Goal: Information Seeking & Learning: Find specific page/section

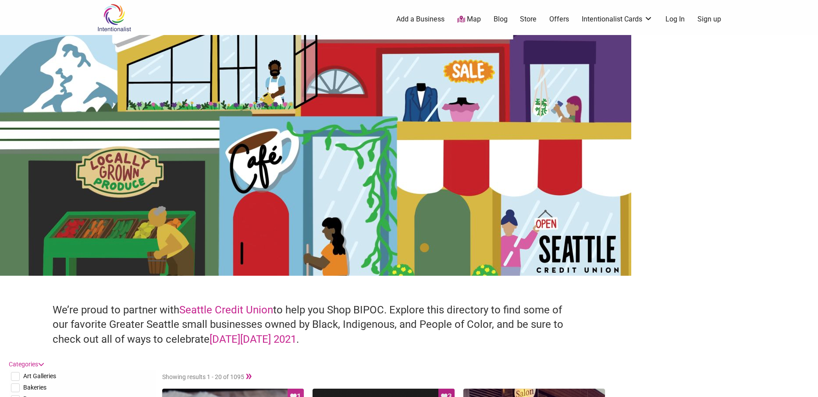
click at [471, 17] on link "Map" at bounding box center [469, 19] width 24 height 10
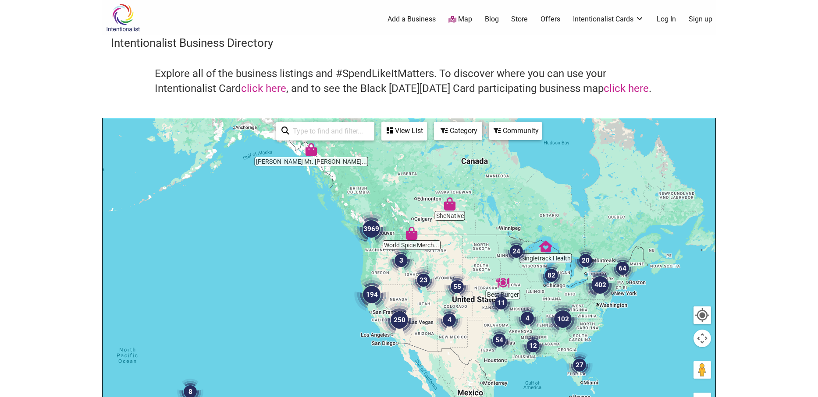
click at [322, 132] on input "search" at bounding box center [329, 131] width 80 height 17
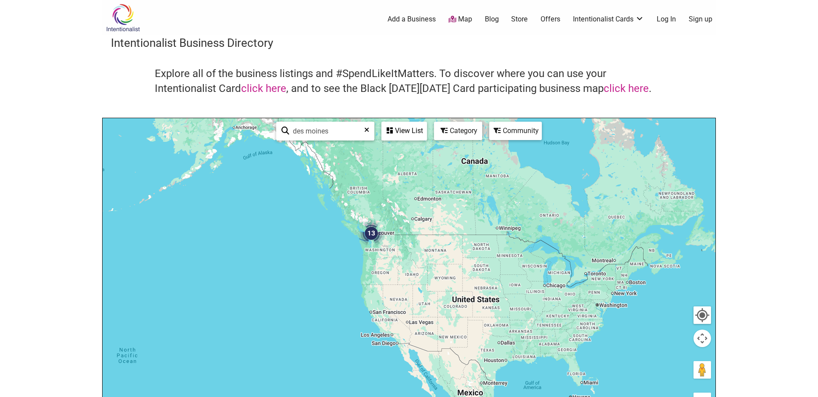
drag, startPoint x: 343, startPoint y: 134, endPoint x: 241, endPoint y: 135, distance: 101.7
click at [241, 135] on div "13 Use ⌘ + scroll to zoom the map [GEOGRAPHIC_DATA] See All View List Sorry...n…" at bounding box center [409, 288] width 613 height 341
type input "98198"
click at [349, 237] on div at bounding box center [409, 288] width 613 height 341
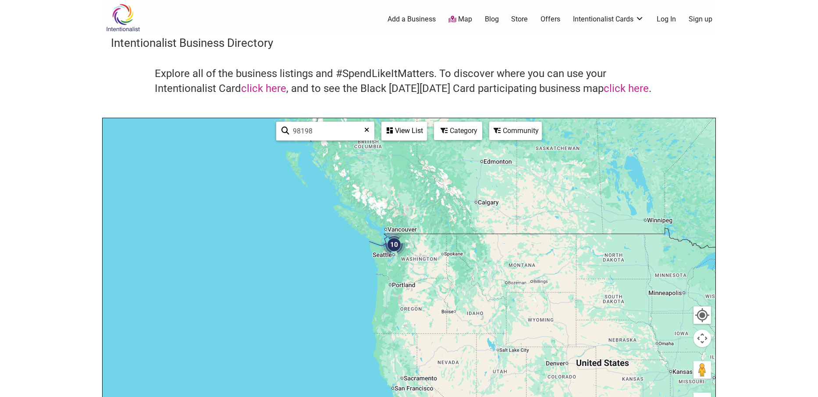
click at [358, 253] on div at bounding box center [409, 288] width 613 height 341
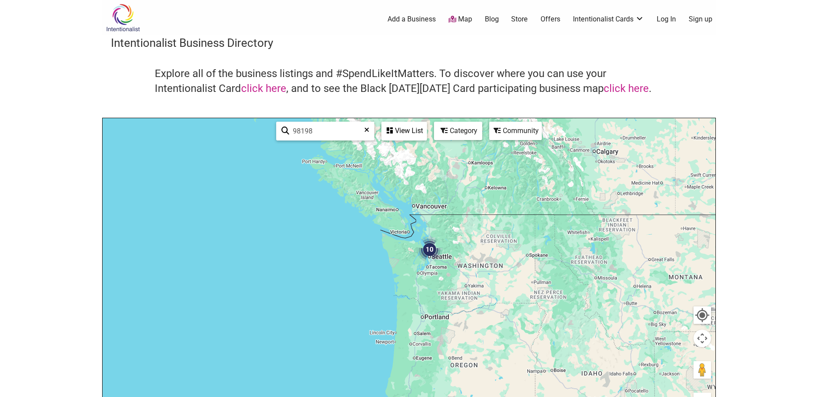
click at [449, 230] on div at bounding box center [409, 288] width 613 height 341
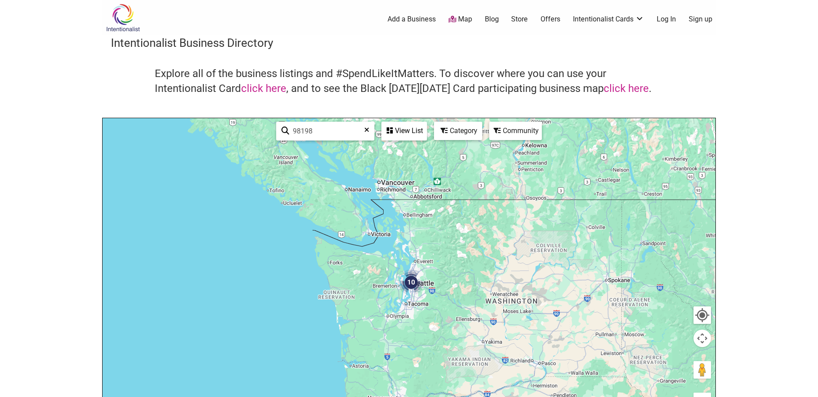
click at [425, 263] on div at bounding box center [409, 288] width 613 height 341
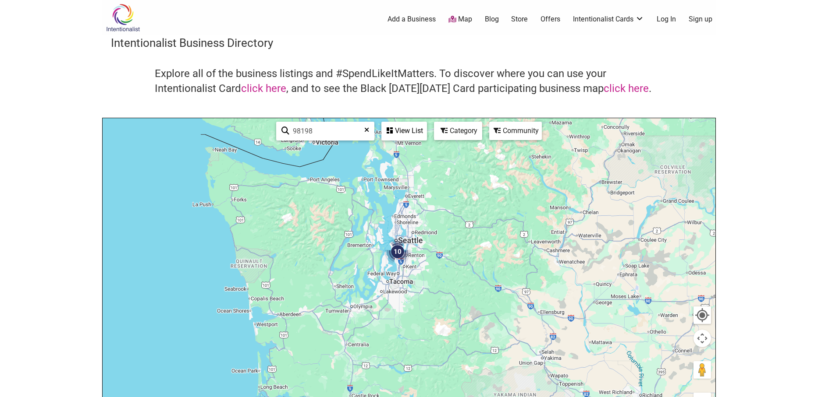
drag, startPoint x: 426, startPoint y: 326, endPoint x: 429, endPoint y: 252, distance: 74.6
click at [429, 252] on div at bounding box center [409, 288] width 613 height 341
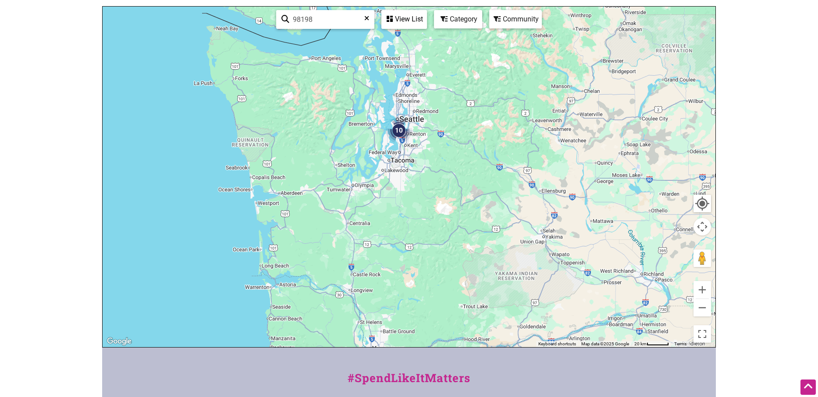
scroll to position [94, 0]
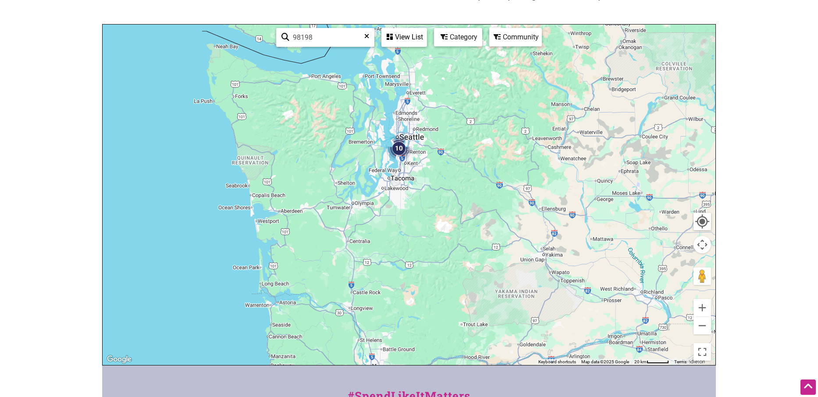
click at [412, 153] on div at bounding box center [409, 195] width 613 height 341
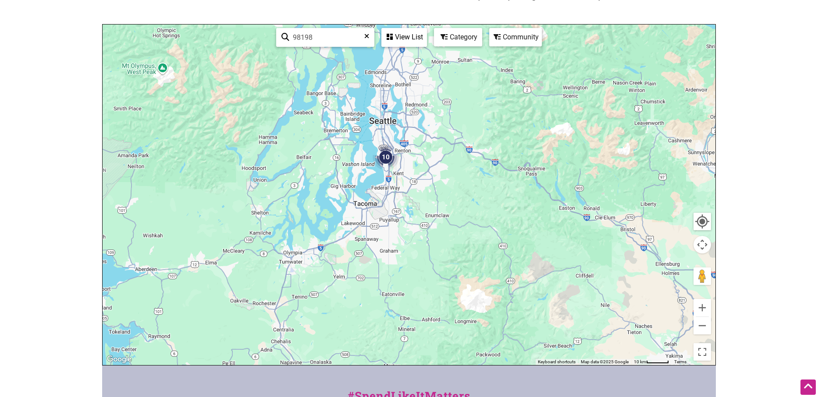
click at [368, 156] on div at bounding box center [409, 195] width 613 height 341
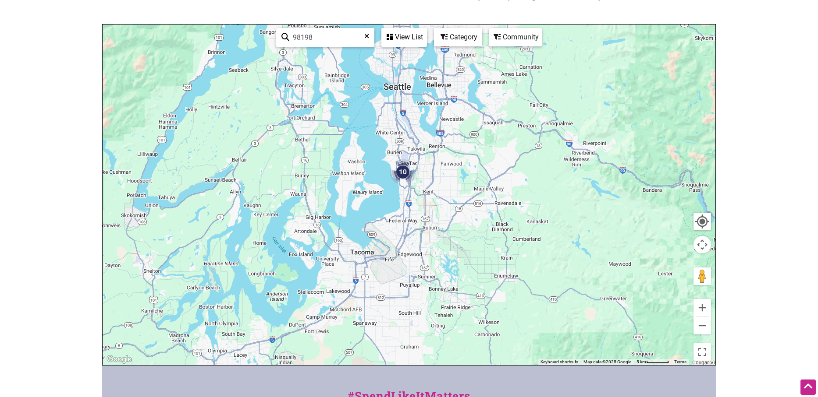
click at [381, 167] on div at bounding box center [409, 195] width 613 height 341
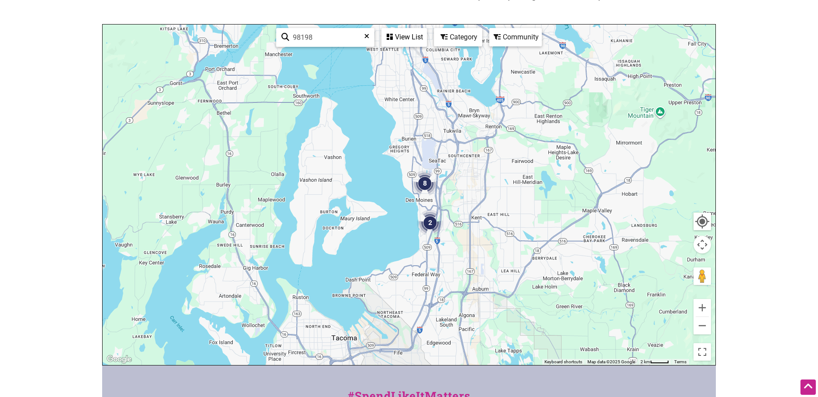
click at [400, 202] on div at bounding box center [409, 195] width 613 height 341
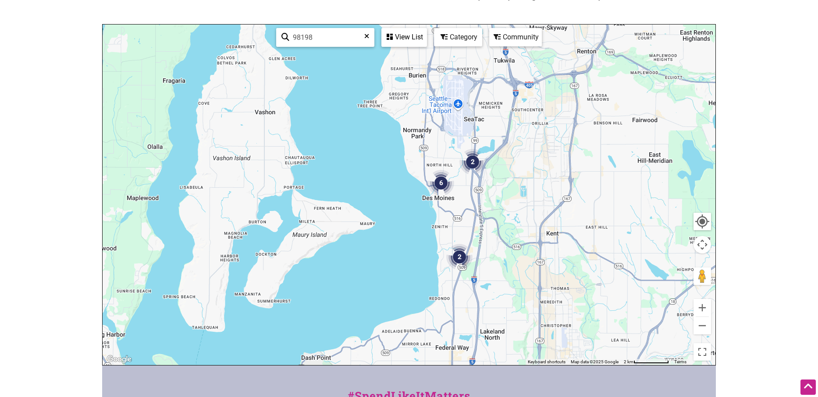
click at [461, 187] on div at bounding box center [409, 195] width 613 height 341
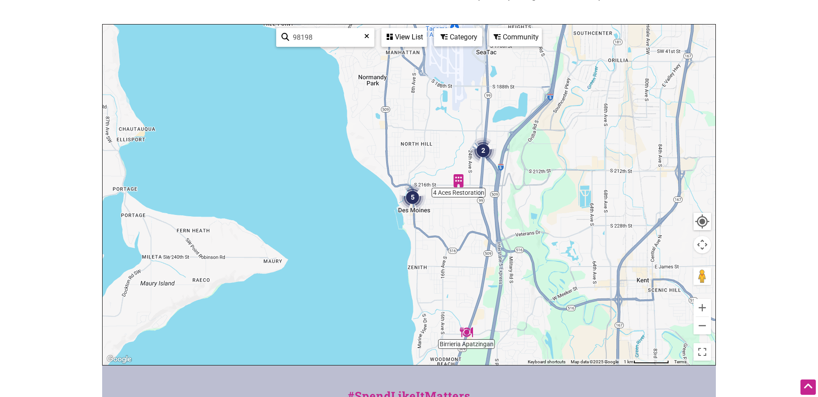
click at [366, 36] on icon at bounding box center [366, 39] width 5 height 13
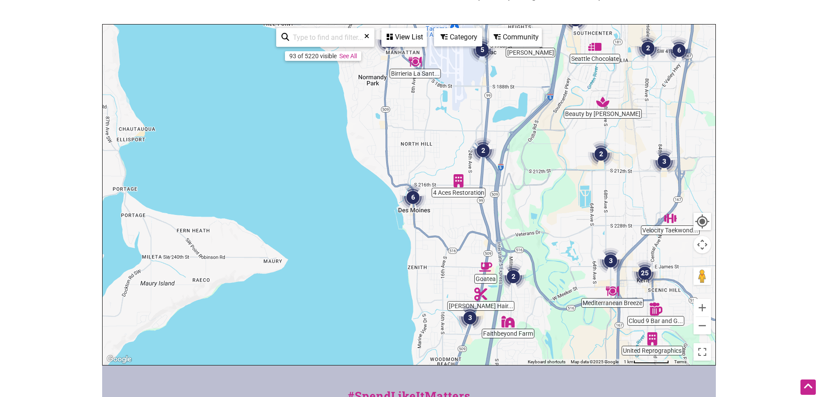
click at [453, 43] on div "Category" at bounding box center [458, 37] width 46 height 17
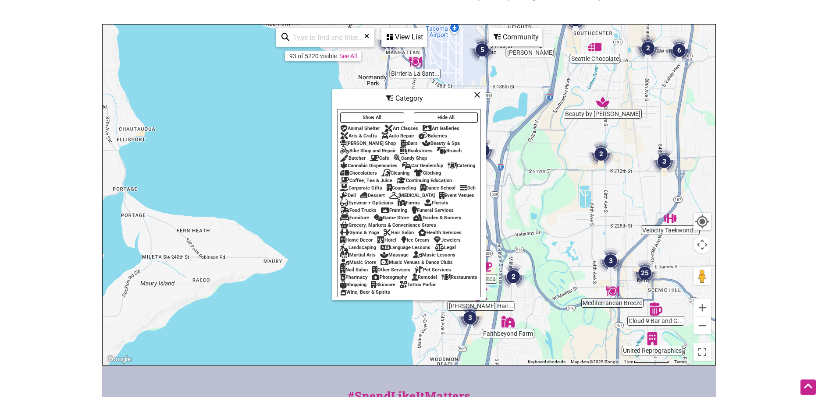
click at [356, 243] on div "Home Decor" at bounding box center [356, 240] width 32 height 6
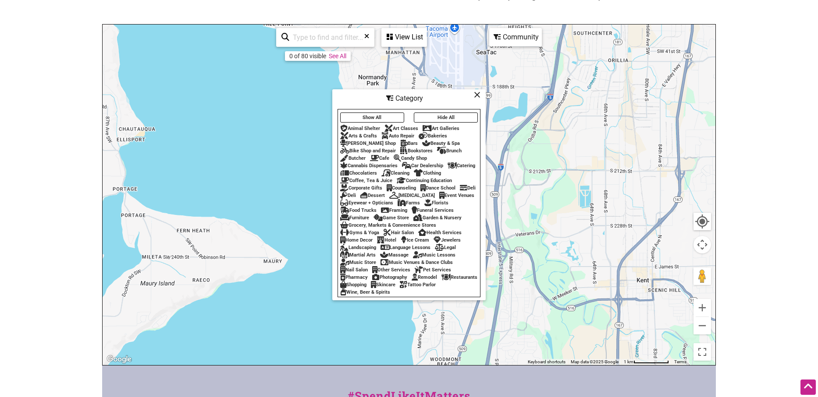
click at [360, 243] on div "Home Decor" at bounding box center [356, 240] width 32 height 6
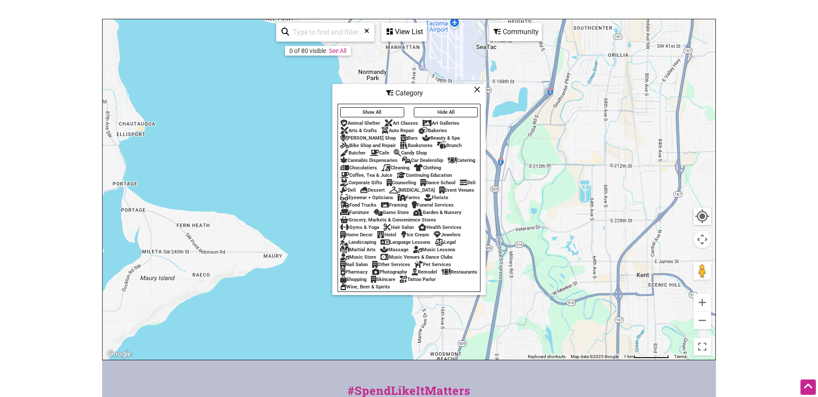
scroll to position [105, 0]
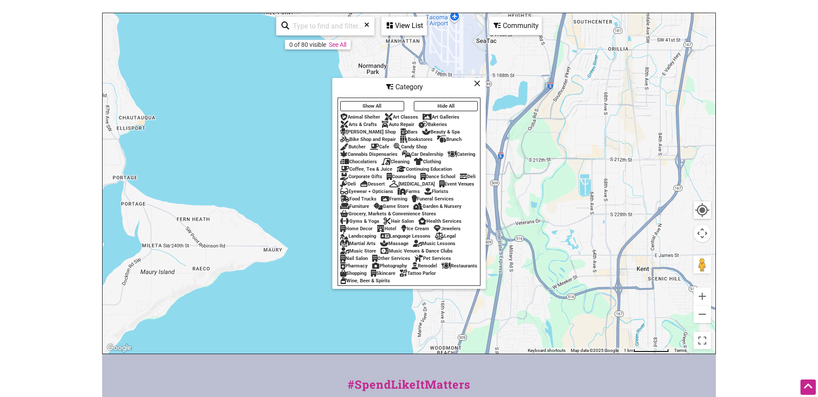
click at [437, 269] on div "Remodel" at bounding box center [423, 266] width 25 height 6
click at [366, 276] on div "Shopping" at bounding box center [353, 274] width 26 height 6
click at [441, 269] on div "Restaurants" at bounding box center [459, 266] width 36 height 6
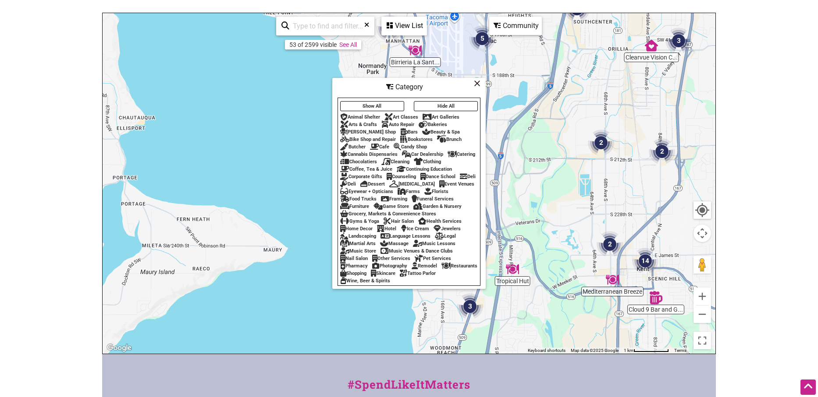
click at [441, 269] on div "Restaurants" at bounding box center [459, 266] width 36 height 6
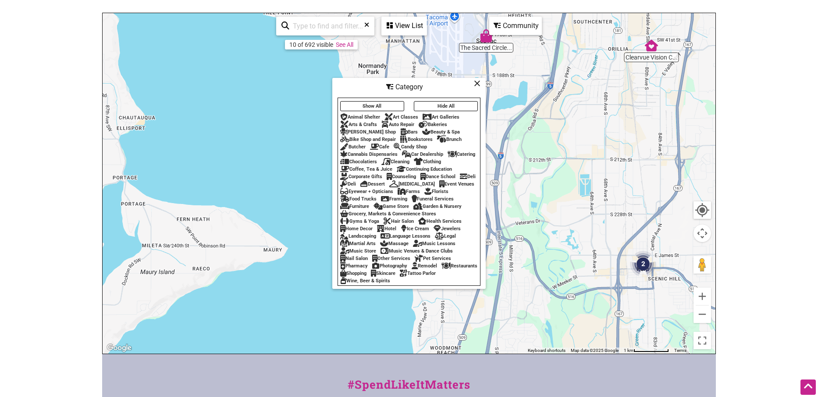
click at [369, 204] on div "Furniture" at bounding box center [354, 207] width 29 height 6
click at [458, 137] on div "Brunch" at bounding box center [449, 140] width 25 height 6
click at [277, 174] on div at bounding box center [409, 183] width 613 height 341
click at [477, 83] on icon at bounding box center [477, 83] width 7 height 0
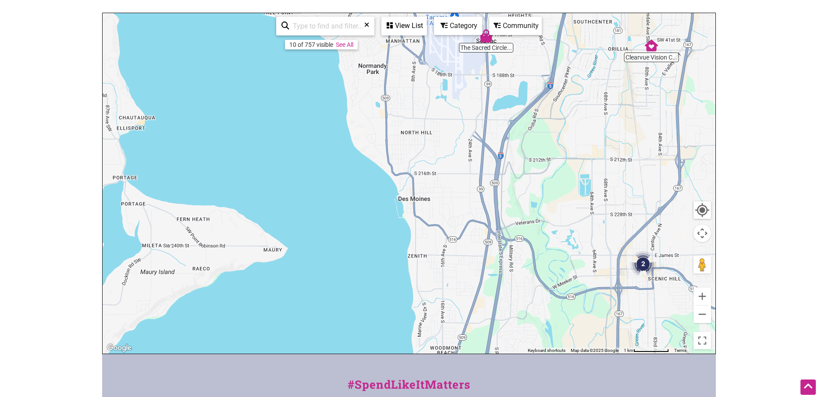
click at [643, 263] on img "2" at bounding box center [643, 264] width 26 height 26
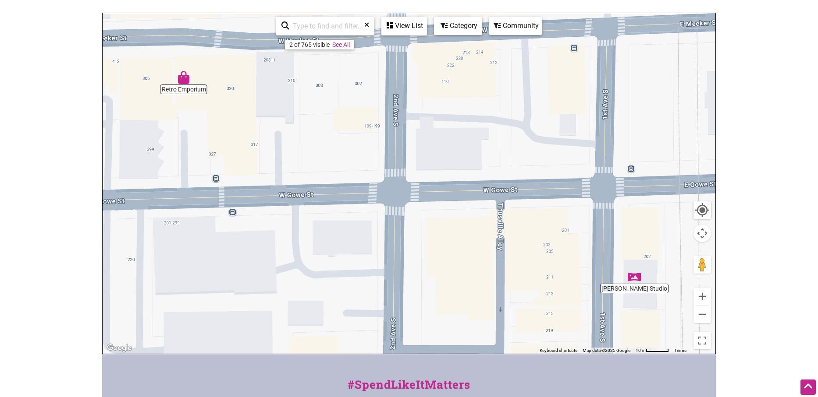
click at [634, 276] on img "Rusty Raven Studio" at bounding box center [633, 276] width 13 height 13
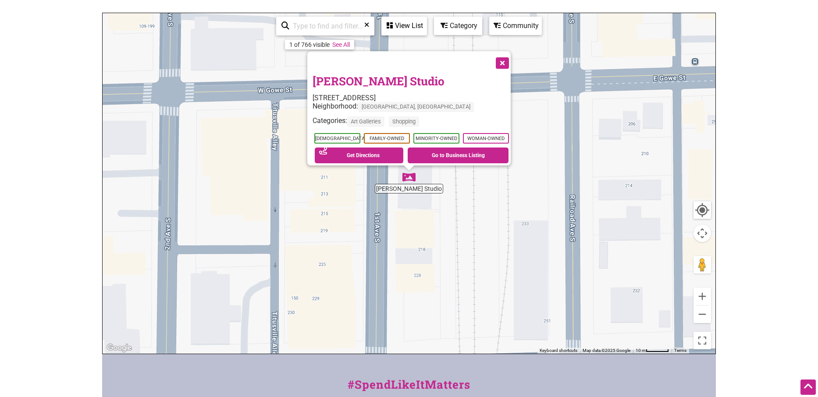
click at [504, 59] on button "Close" at bounding box center [501, 62] width 22 height 22
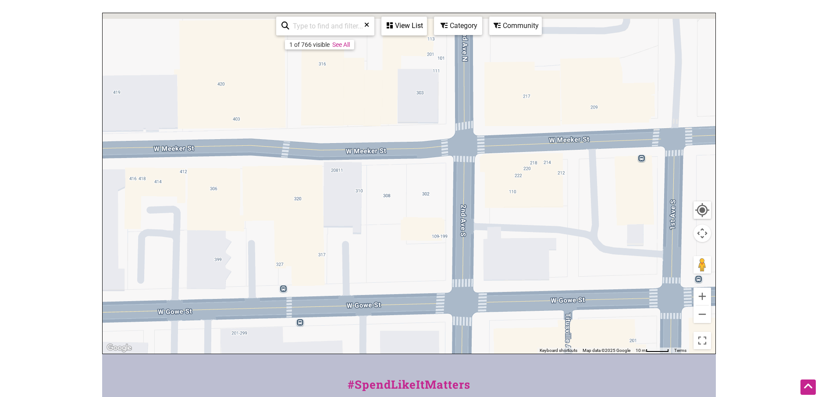
drag, startPoint x: 325, startPoint y: 96, endPoint x: 632, endPoint y: 321, distance: 380.4
click at [632, 321] on div "To navigate, press the arrow keys." at bounding box center [409, 183] width 613 height 341
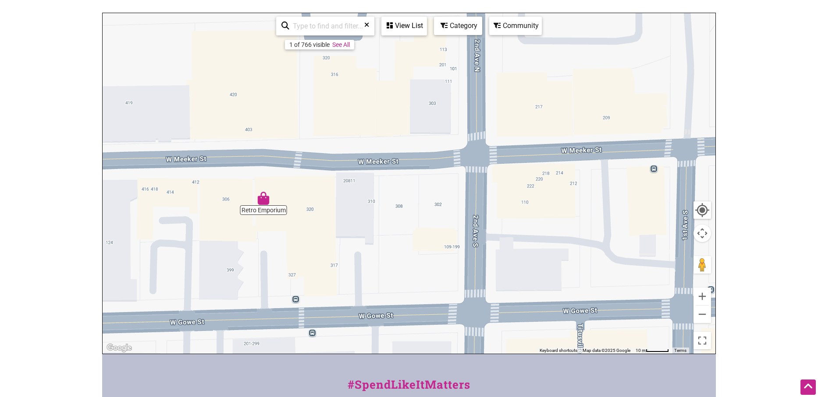
click at [262, 201] on img "Retro Emporium" at bounding box center [263, 198] width 13 height 13
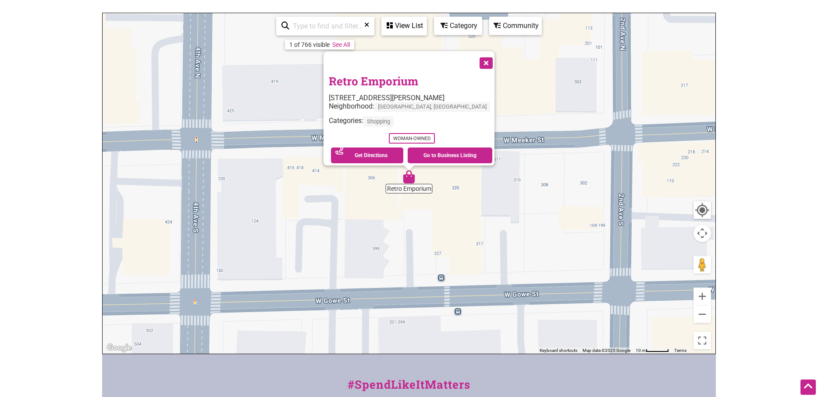
click at [474, 57] on button "Close" at bounding box center [485, 62] width 22 height 22
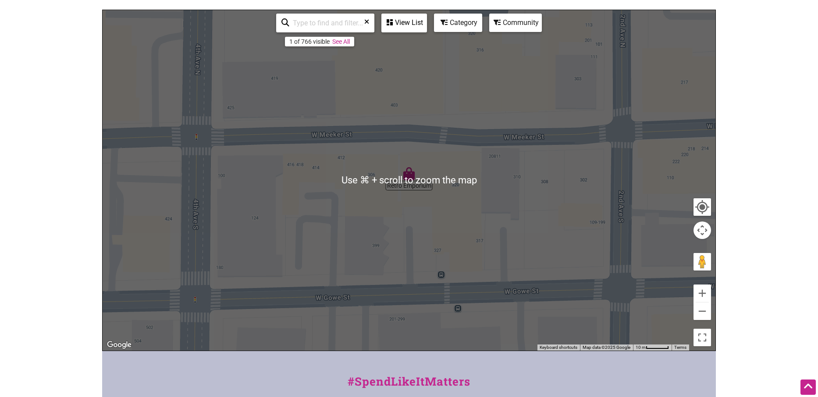
scroll to position [101, 0]
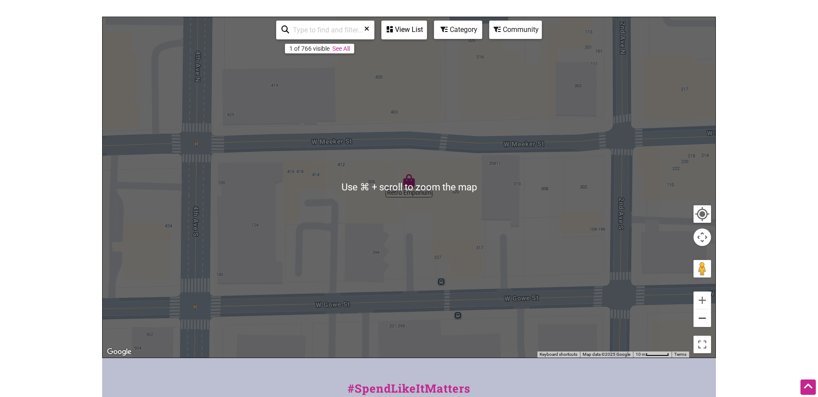
click at [705, 320] on button "Zoom out" at bounding box center [702, 319] width 18 height 18
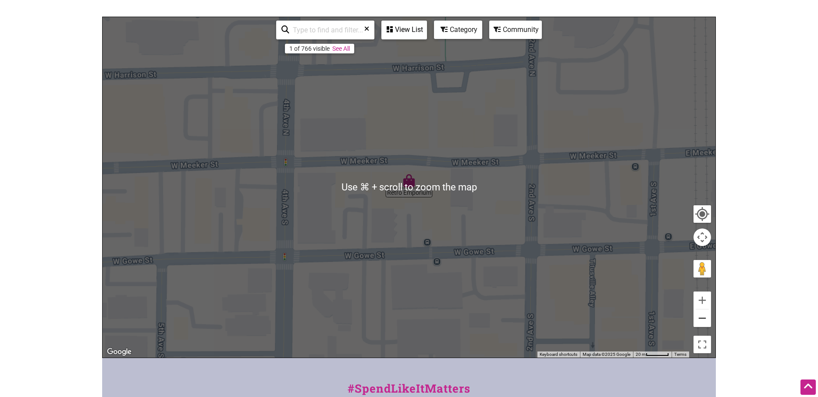
click at [705, 320] on button "Zoom out" at bounding box center [702, 319] width 18 height 18
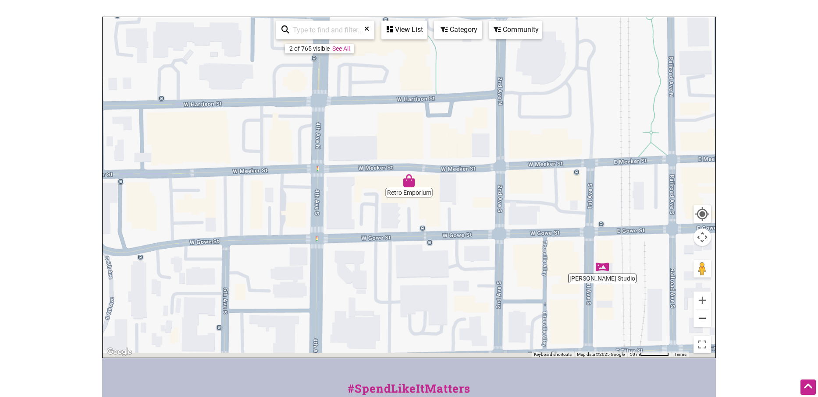
click at [705, 320] on button "Zoom out" at bounding box center [702, 319] width 18 height 18
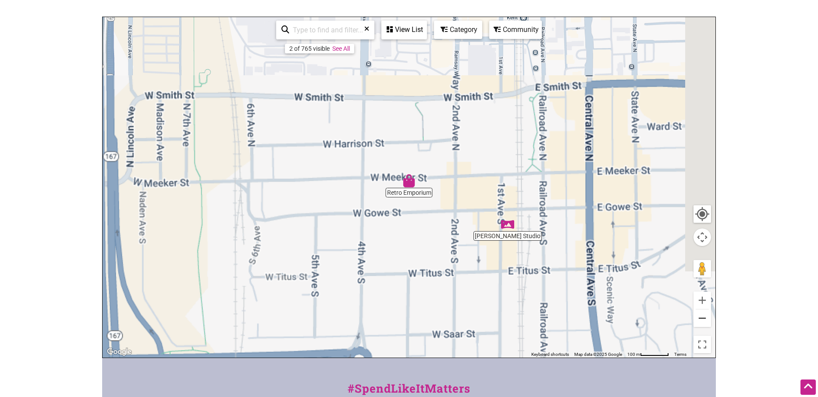
click at [705, 320] on button "Zoom out" at bounding box center [702, 319] width 18 height 18
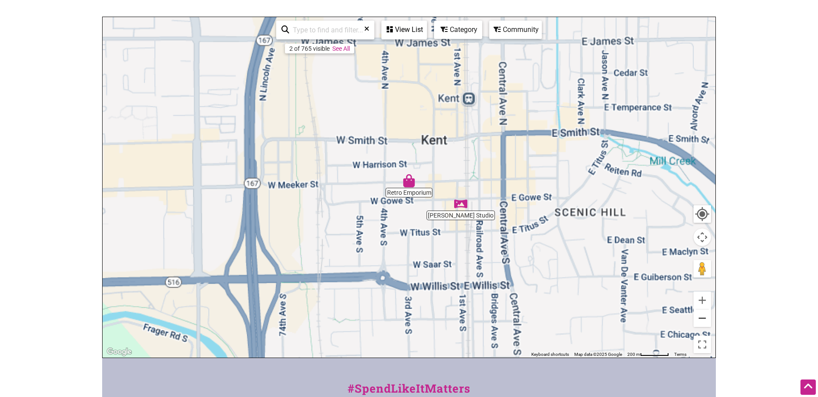
click at [705, 320] on button "Zoom out" at bounding box center [702, 319] width 18 height 18
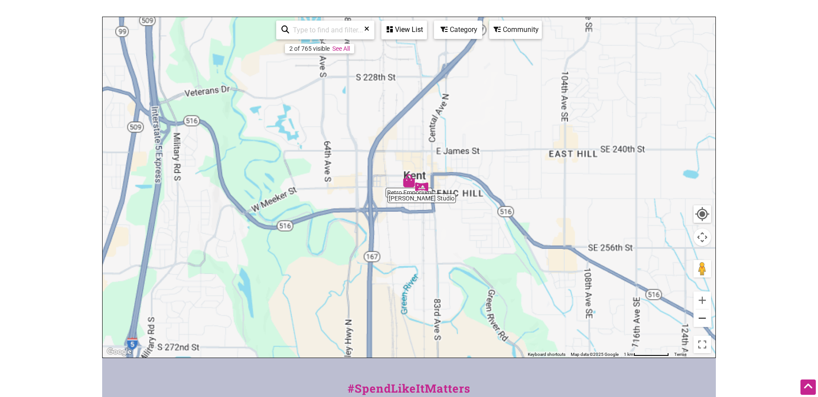
click at [705, 320] on button "Zoom out" at bounding box center [702, 319] width 18 height 18
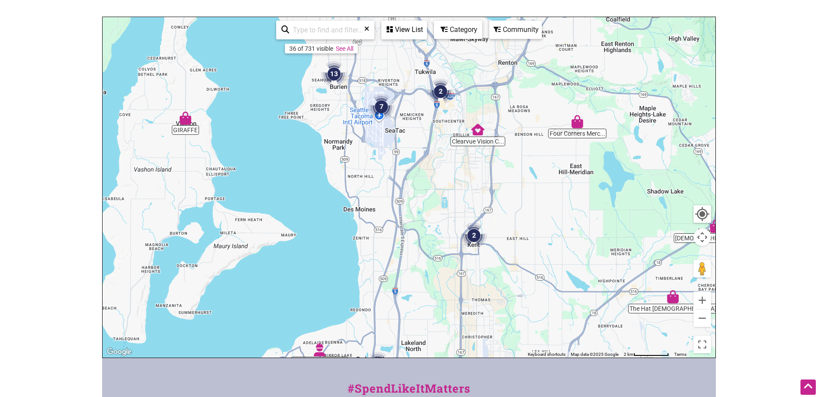
drag, startPoint x: 316, startPoint y: 163, endPoint x: 381, endPoint y: 225, distance: 89.6
click at [381, 225] on div "To navigate, press the arrow keys." at bounding box center [409, 187] width 613 height 341
click at [352, 50] on link "See All" at bounding box center [345, 48] width 18 height 7
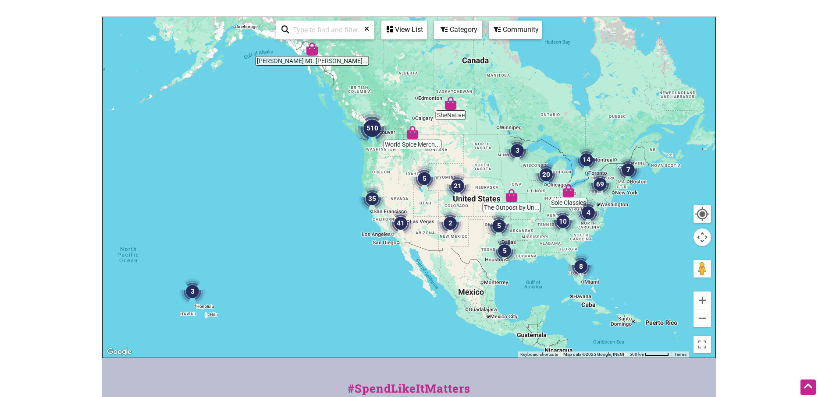
click at [326, 30] on input "search" at bounding box center [328, 29] width 79 height 17
click at [330, 29] on input "search" at bounding box center [328, 29] width 79 height 17
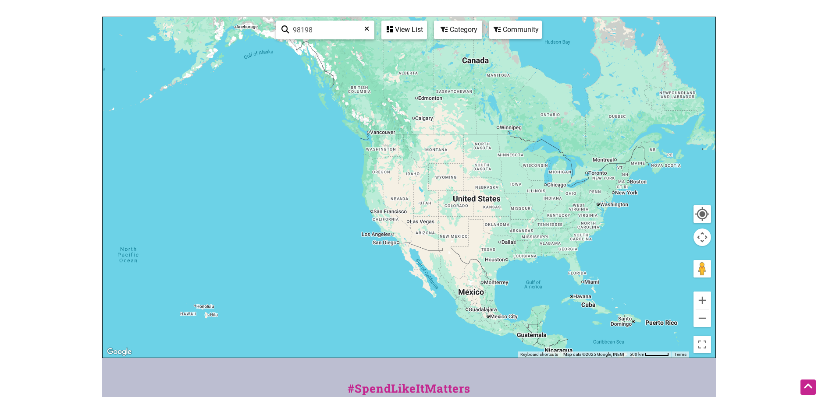
type input "98198"
click at [403, 28] on div "View List" at bounding box center [404, 29] width 44 height 17
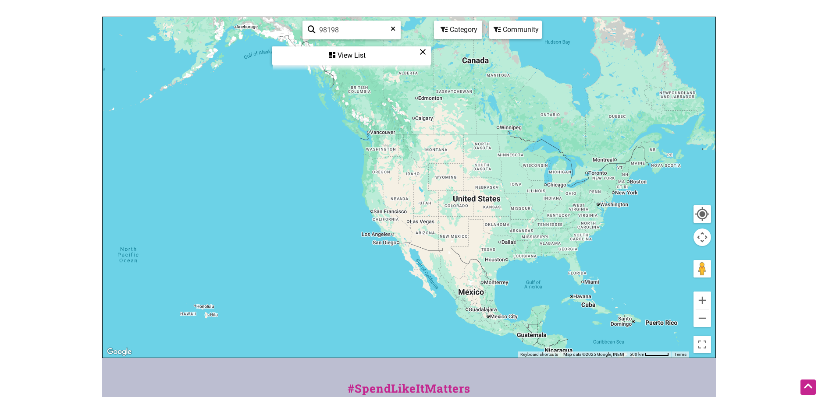
click at [423, 52] on icon at bounding box center [422, 52] width 7 height 0
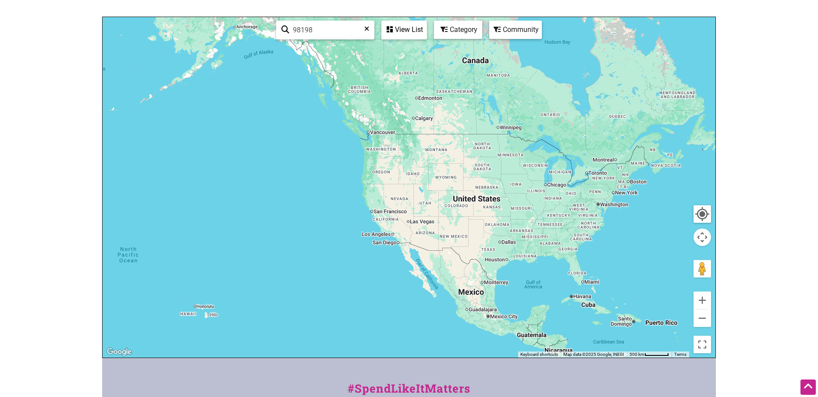
click at [333, 31] on input "98198" at bounding box center [328, 29] width 79 height 17
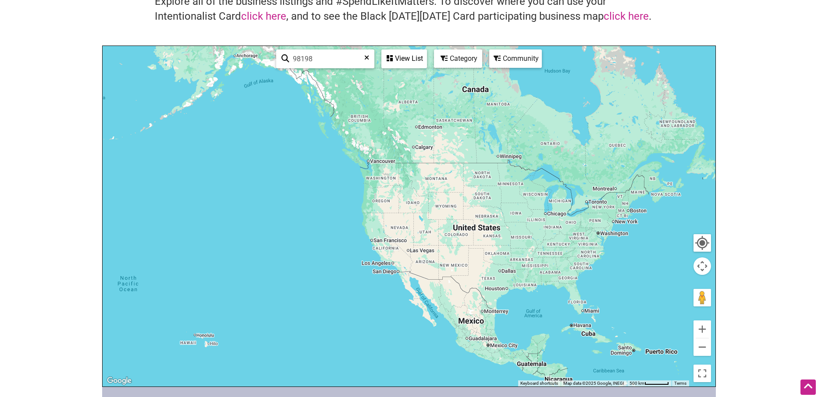
scroll to position [89, 0]
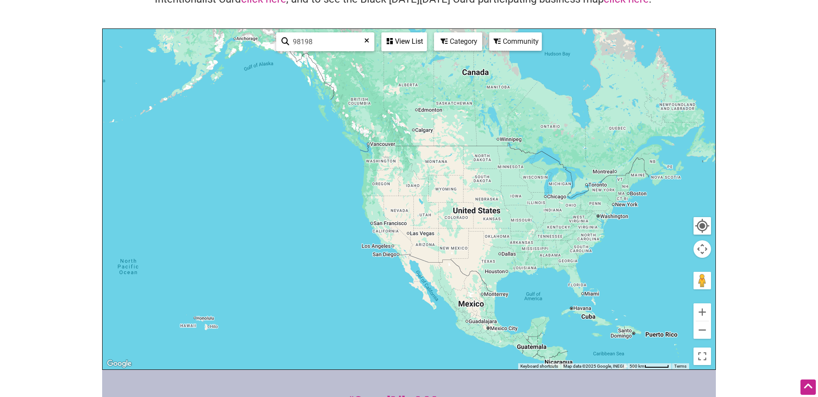
click at [450, 34] on div "Category" at bounding box center [458, 41] width 46 height 17
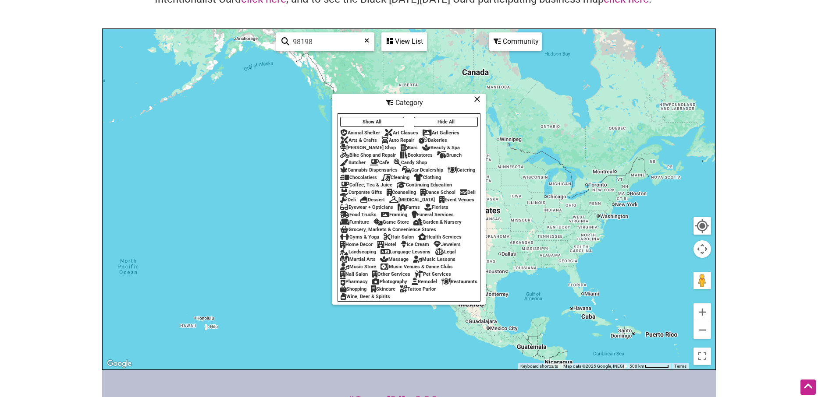
click at [380, 117] on button "Show All" at bounding box center [372, 122] width 64 height 10
click at [432, 119] on button "Hide All" at bounding box center [446, 122] width 64 height 10
click at [387, 118] on button "Show All" at bounding box center [372, 122] width 64 height 10
click at [477, 99] on icon at bounding box center [477, 99] width 7 height 0
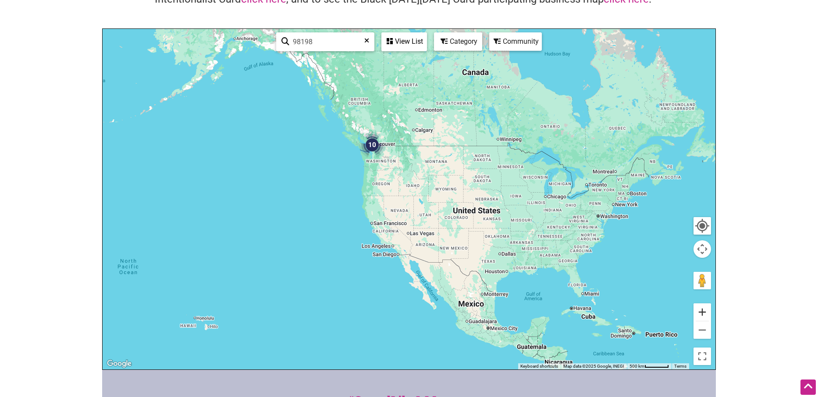
click at [698, 308] on button "Zoom in" at bounding box center [702, 313] width 18 height 18
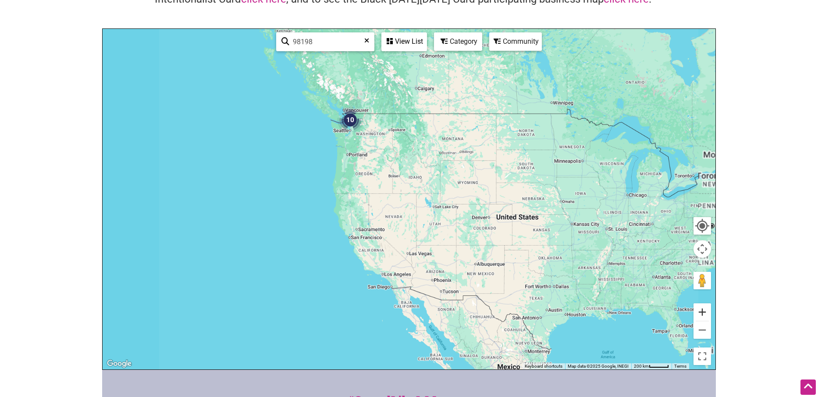
click at [698, 308] on button "Zoom in" at bounding box center [702, 313] width 18 height 18
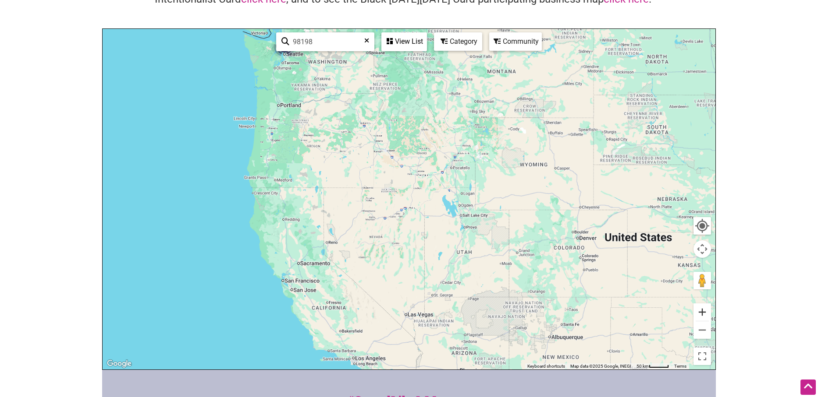
click at [698, 308] on button "Zoom in" at bounding box center [702, 313] width 18 height 18
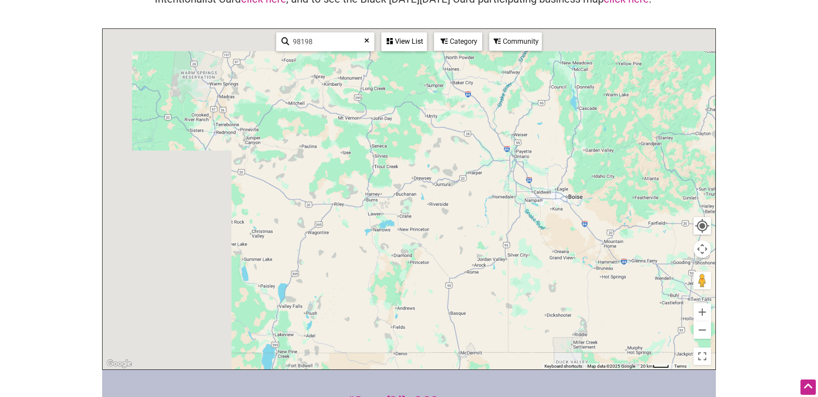
drag, startPoint x: 346, startPoint y: 155, endPoint x: 685, endPoint y: 409, distance: 423.6
click at [685, 308] on html "× Menu 0 Add a Business Map Blog Store Offers Intentionalist Cards Buy Black Ca…" at bounding box center [409, 109] width 818 height 397
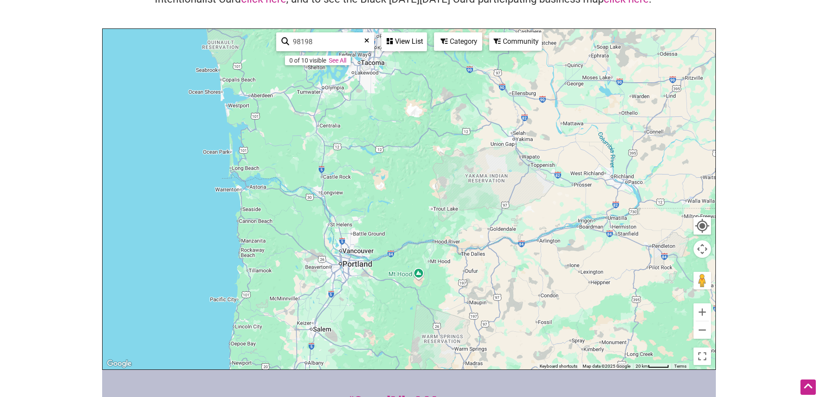
drag, startPoint x: 305, startPoint y: 174, endPoint x: 442, endPoint y: 409, distance: 271.9
click at [442, 308] on html "× Menu 0 Add a Business Map Blog Store Offers Intentionalist Cards Buy Black Ca…" at bounding box center [409, 109] width 818 height 397
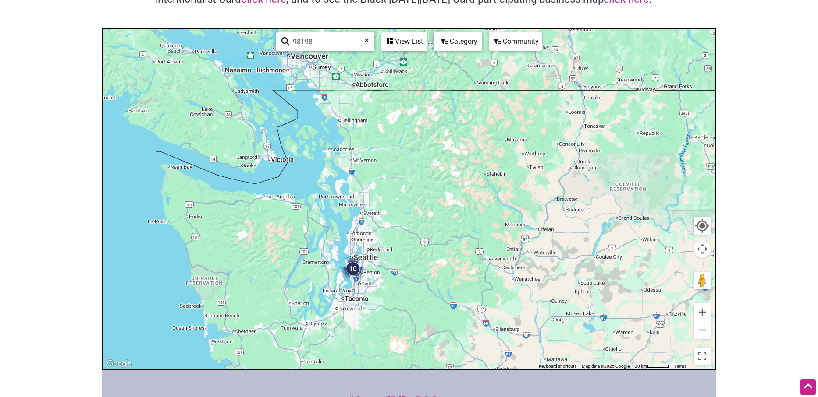
drag, startPoint x: 354, startPoint y: 176, endPoint x: 337, endPoint y: 409, distance: 233.3
click at [337, 308] on html "× Menu 0 Add a Business Map Blog Store Offers Intentionalist Cards Buy Black Ca…" at bounding box center [409, 109] width 818 height 397
click at [700, 312] on button "Zoom in" at bounding box center [702, 313] width 18 height 18
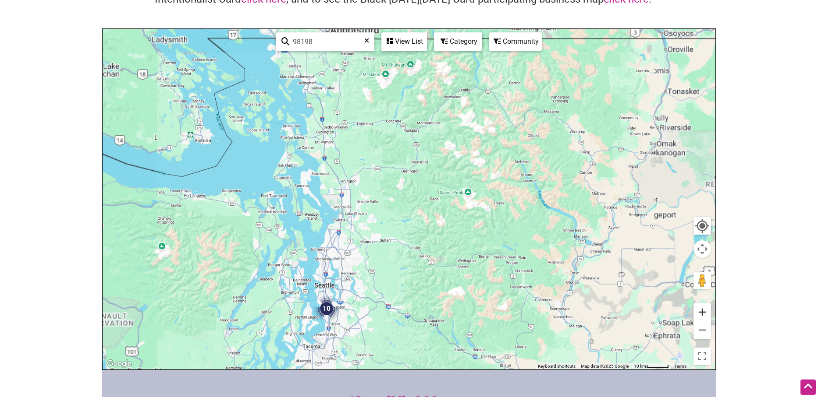
click at [700, 312] on button "Zoom in" at bounding box center [702, 313] width 18 height 18
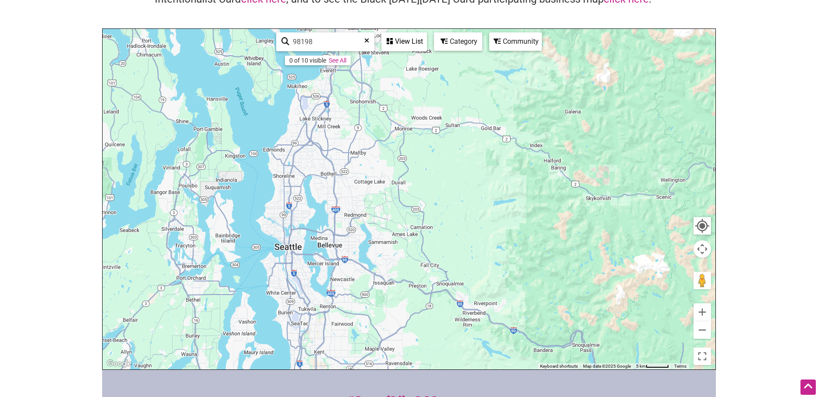
drag, startPoint x: 347, startPoint y: 293, endPoint x: 449, endPoint y: 122, distance: 198.8
click at [449, 122] on div "To navigate, press the arrow keys." at bounding box center [409, 199] width 613 height 341
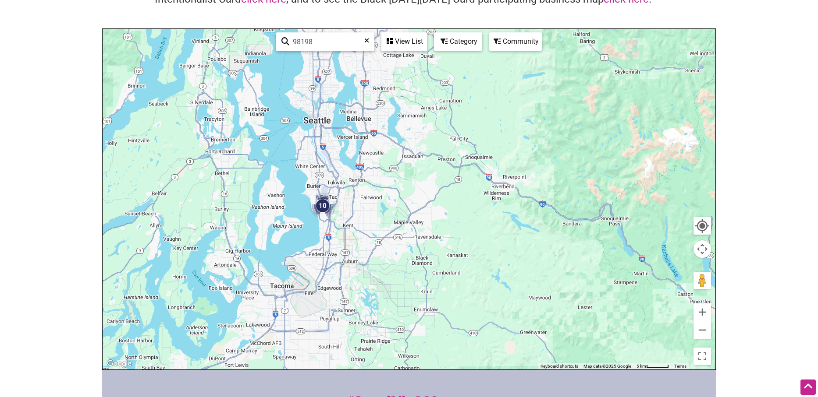
drag, startPoint x: 342, startPoint y: 323, endPoint x: 372, endPoint y: 188, distance: 138.0
click at [371, 188] on div "To navigate, press the arrow keys." at bounding box center [409, 199] width 613 height 341
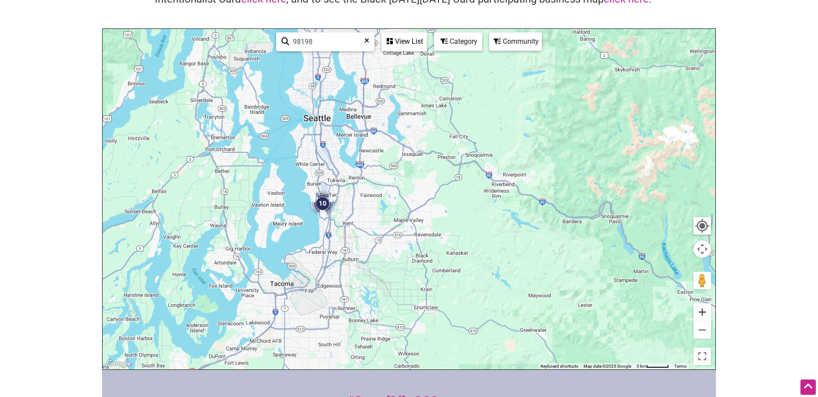
click at [704, 314] on button "Zoom in" at bounding box center [702, 313] width 18 height 18
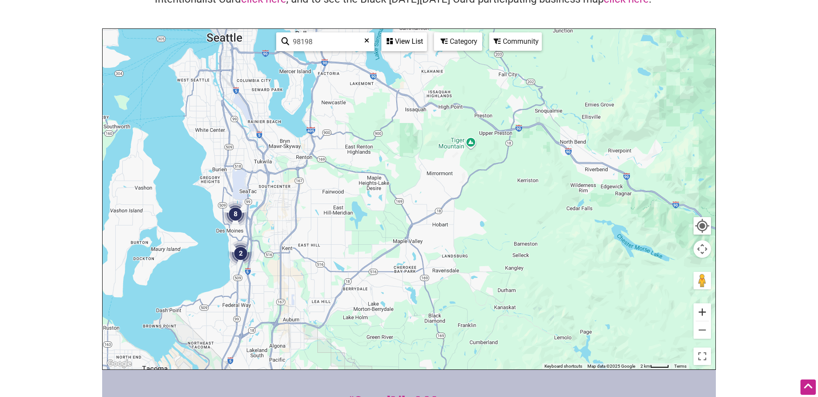
click at [704, 314] on button "Zoom in" at bounding box center [702, 313] width 18 height 18
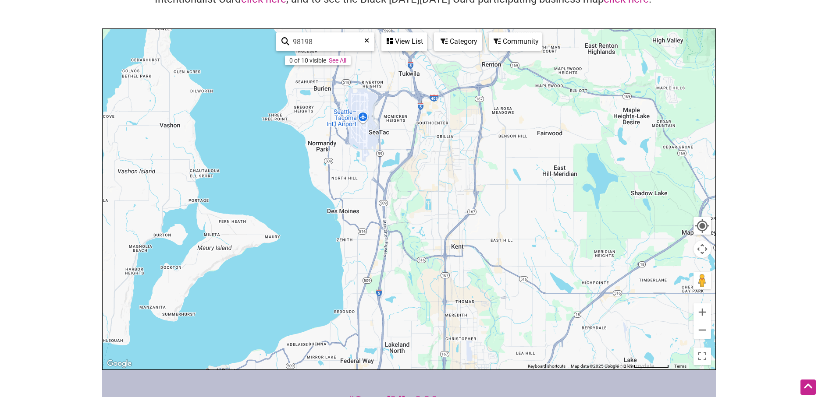
drag, startPoint x: 308, startPoint y: 273, endPoint x: 601, endPoint y: 221, distance: 297.7
click at [601, 221] on div "To navigate, press the arrow keys." at bounding box center [409, 199] width 613 height 341
click at [705, 312] on button "Zoom in" at bounding box center [702, 313] width 18 height 18
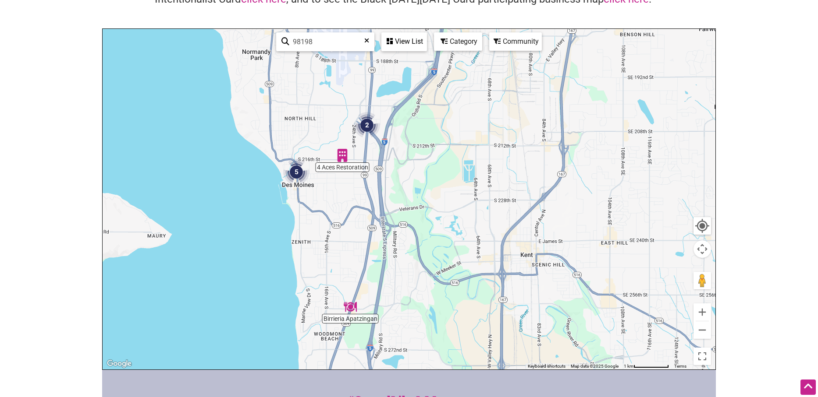
drag, startPoint x: 410, startPoint y: 319, endPoint x: 431, endPoint y: 279, distance: 45.1
click at [431, 279] on div "To navigate, press the arrow keys." at bounding box center [409, 199] width 613 height 341
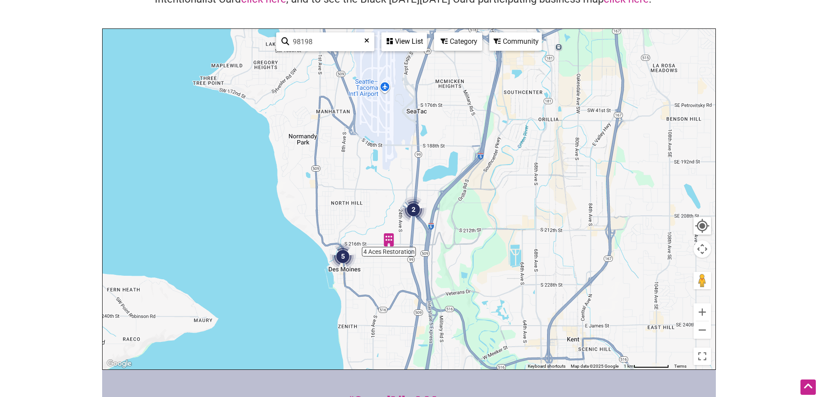
drag, startPoint x: 344, startPoint y: 260, endPoint x: 391, endPoint y: 346, distance: 97.5
click at [391, 346] on div "To navigate, press the arrow keys." at bounding box center [409, 199] width 613 height 341
click at [701, 309] on button "Zoom in" at bounding box center [702, 313] width 18 height 18
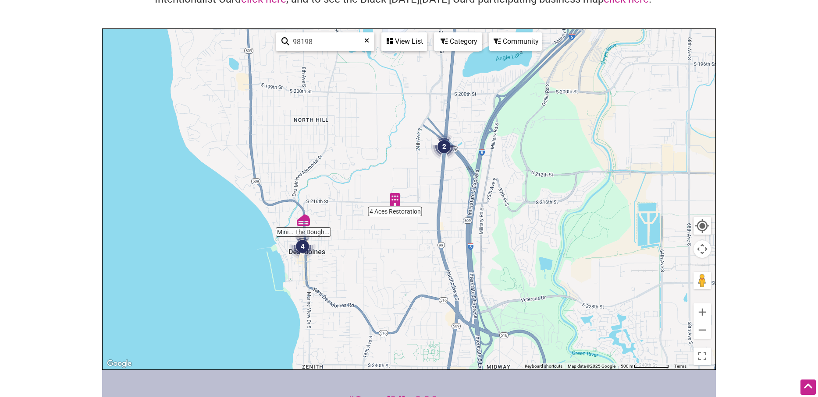
drag, startPoint x: 573, startPoint y: 329, endPoint x: 597, endPoint y: 248, distance: 85.0
click at [598, 246] on div "To navigate, press the arrow keys." at bounding box center [409, 199] width 613 height 341
click at [698, 309] on button "Zoom in" at bounding box center [702, 313] width 18 height 18
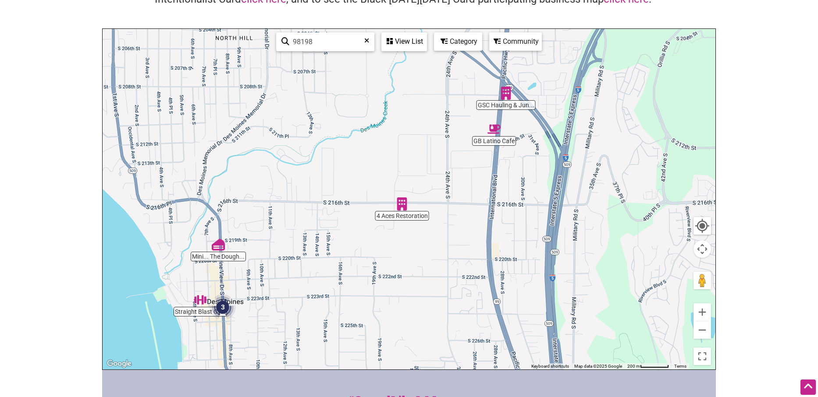
drag, startPoint x: 539, startPoint y: 299, endPoint x: 560, endPoint y: 295, distance: 21.9
click at [560, 295] on div "To navigate, press the arrow keys." at bounding box center [409, 199] width 613 height 341
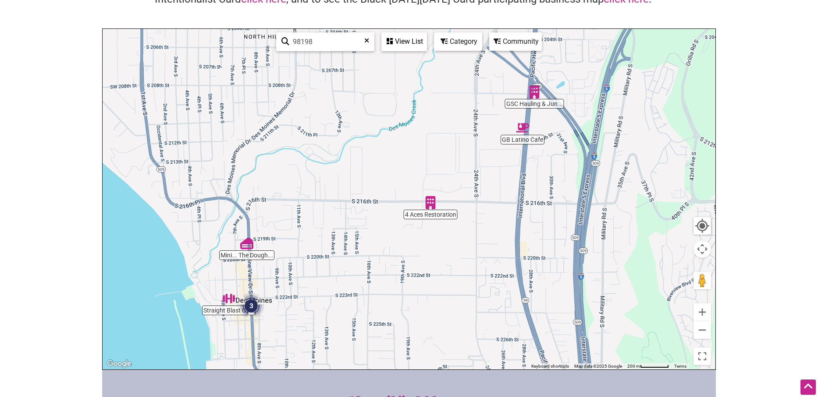
drag, startPoint x: 460, startPoint y: 302, endPoint x: 465, endPoint y: 241, distance: 61.1
click at [489, 301] on div "To navigate, press the arrow keys." at bounding box center [409, 199] width 613 height 341
click at [433, 203] on img "4 Aces Restoration" at bounding box center [431, 202] width 13 height 13
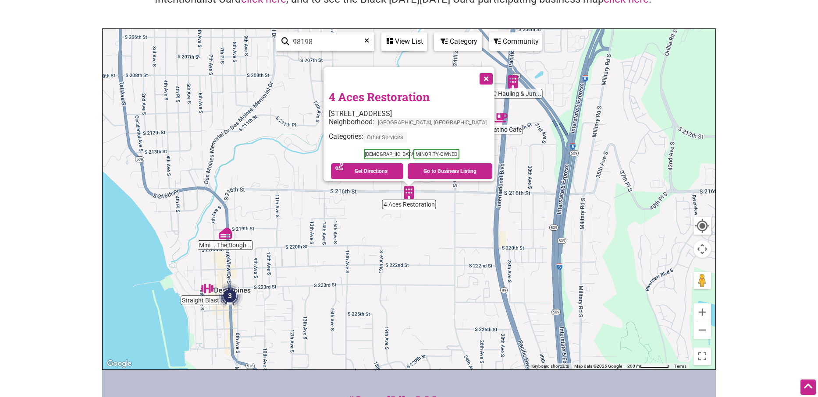
click at [474, 78] on button "Close" at bounding box center [485, 78] width 22 height 22
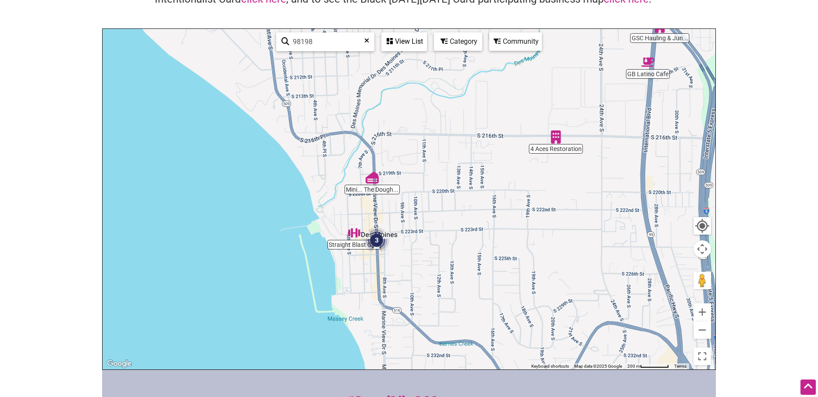
drag, startPoint x: 347, startPoint y: 291, endPoint x: 495, endPoint y: 233, distance: 158.8
click at [495, 233] on div "To navigate, press the arrow keys." at bounding box center [409, 199] width 613 height 341
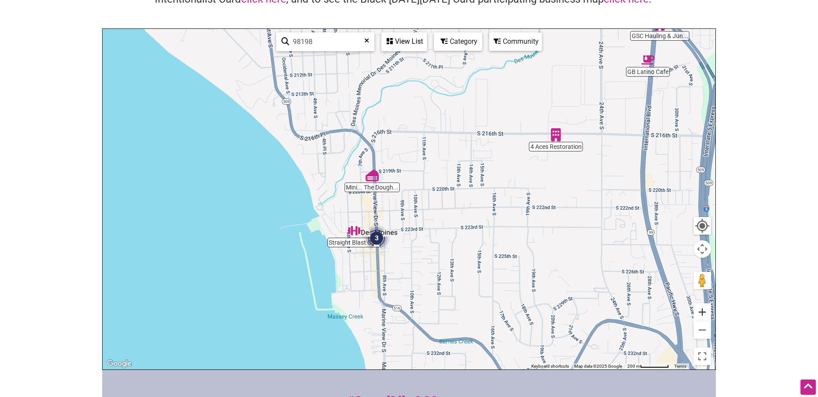
click at [705, 312] on button "Zoom in" at bounding box center [702, 313] width 18 height 18
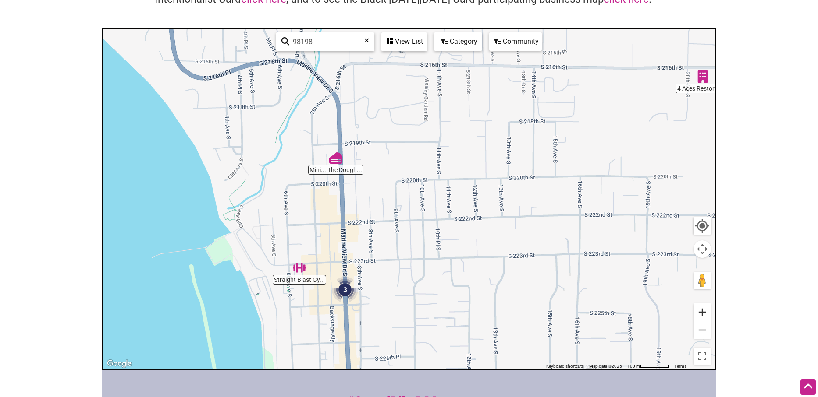
click at [705, 312] on button "Zoom in" at bounding box center [702, 313] width 18 height 18
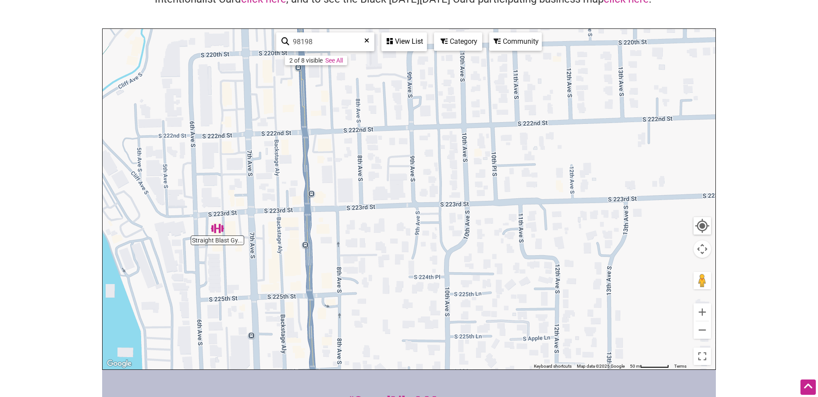
drag, startPoint x: 414, startPoint y: 323, endPoint x: 441, endPoint y: 206, distance: 120.1
click at [441, 206] on div "To navigate, press the arrow keys." at bounding box center [409, 199] width 613 height 341
click at [332, 297] on img "Auntie Irene's" at bounding box center [330, 294] width 13 height 13
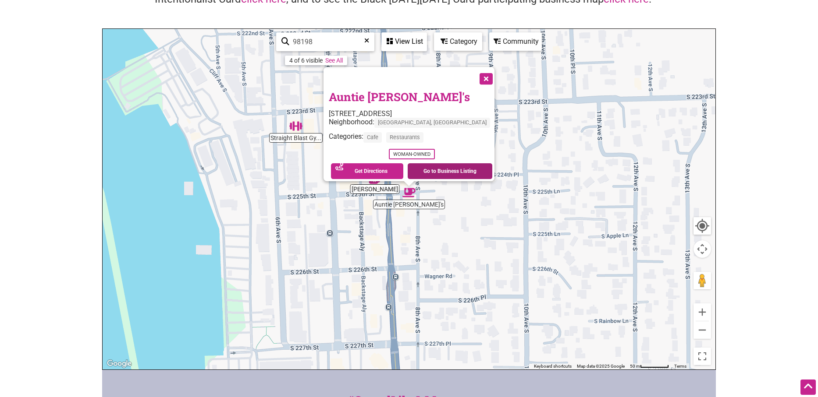
click at [439, 163] on link "Go to Business Listing" at bounding box center [450, 171] width 85 height 16
click at [481, 74] on button "Close" at bounding box center [485, 78] width 22 height 22
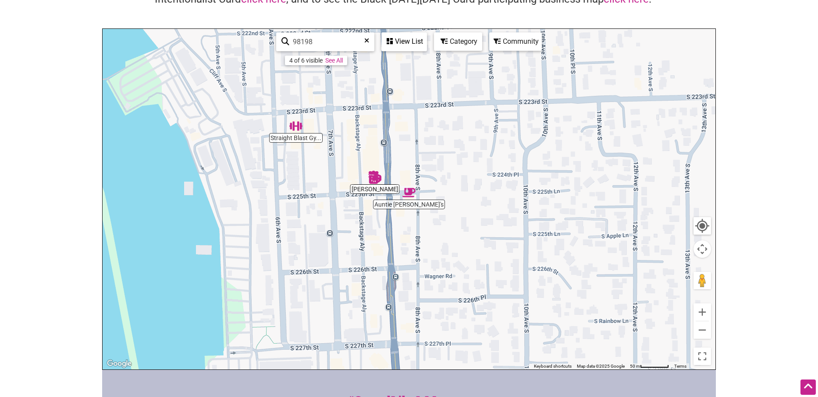
click at [371, 175] on img "Marina Mercantile" at bounding box center [374, 177] width 13 height 13
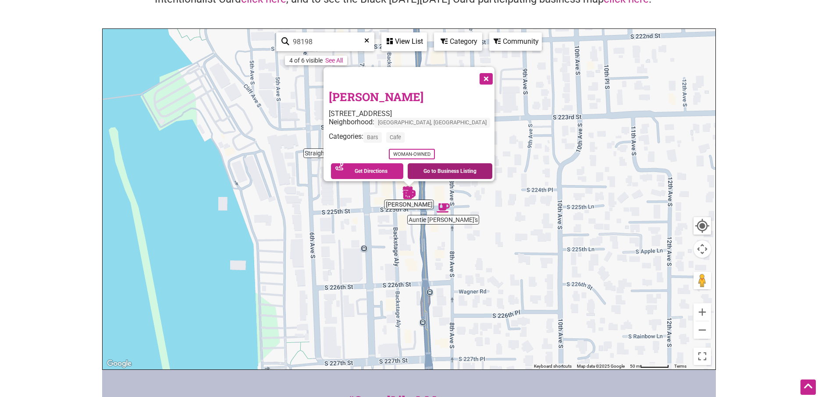
click at [451, 166] on link "Go to Business Listing" at bounding box center [450, 171] width 85 height 16
click at [491, 72] on button "Close" at bounding box center [485, 78] width 22 height 22
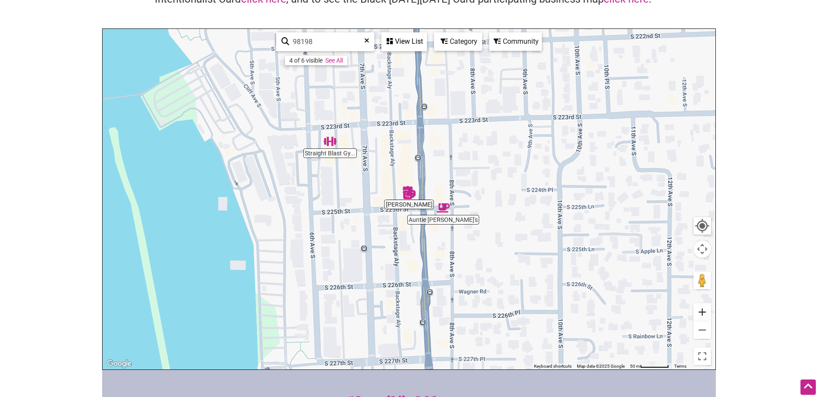
click at [699, 312] on button "Zoom in" at bounding box center [702, 313] width 18 height 18
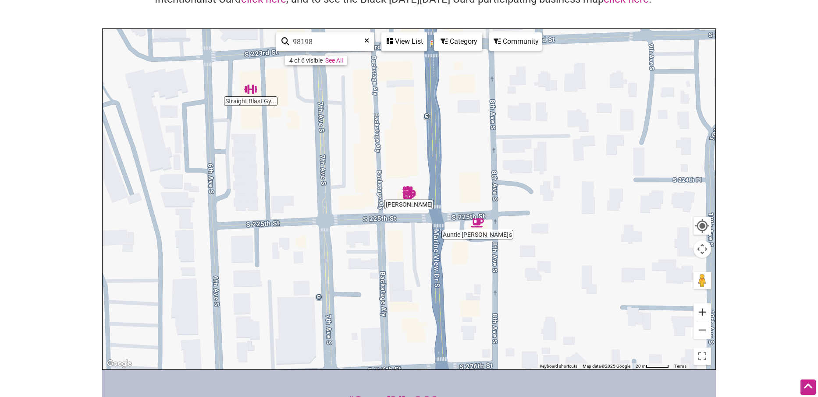
click at [700, 312] on button "Zoom in" at bounding box center [702, 313] width 18 height 18
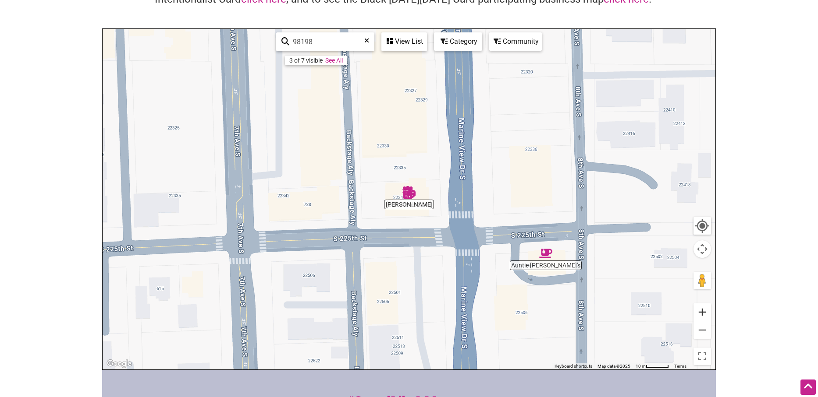
click at [705, 309] on button "Zoom in" at bounding box center [702, 313] width 18 height 18
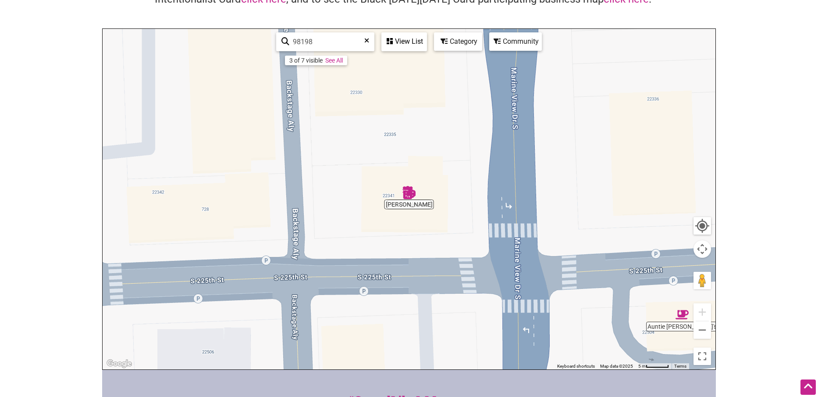
click at [413, 194] on img "Marina Mercantile" at bounding box center [408, 192] width 13 height 13
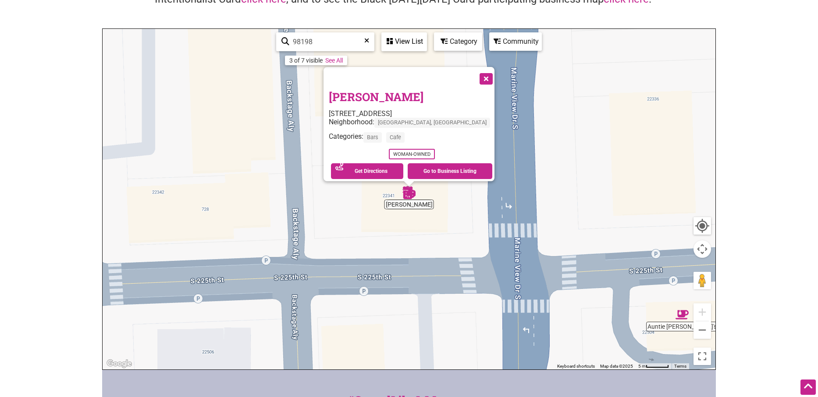
click at [452, 201] on div "To navigate, press the arrow keys. Marina Mercantile 22341 Marine View Dr S Sui…" at bounding box center [409, 199] width 613 height 341
click at [378, 202] on div "To navigate, press the arrow keys. Marina Mercantile 22341 Marine View Dr S Sui…" at bounding box center [409, 199] width 613 height 341
click at [405, 192] on img "Marina Mercantile" at bounding box center [408, 192] width 13 height 13
click at [400, 193] on div "To navigate, press the arrow keys. Marina Mercantile 22341 Marine View Dr S Sui…" at bounding box center [409, 199] width 613 height 341
click at [434, 209] on div "To navigate, press the arrow keys. Marina Mercantile 22341 Marine View Dr S Sui…" at bounding box center [409, 199] width 613 height 341
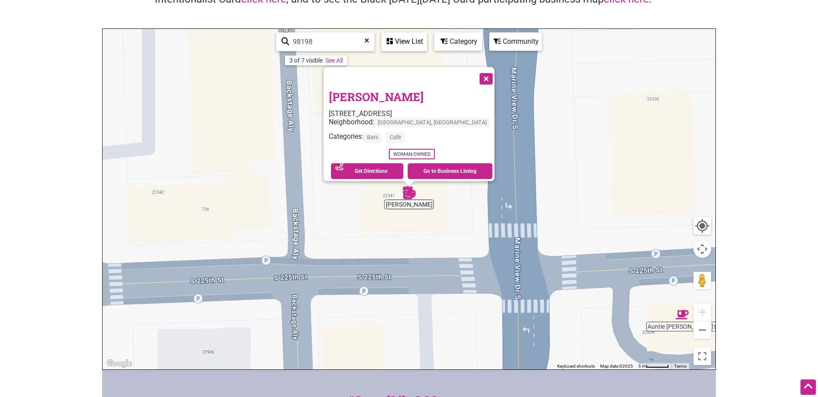
click at [490, 74] on button "Close" at bounding box center [485, 78] width 22 height 22
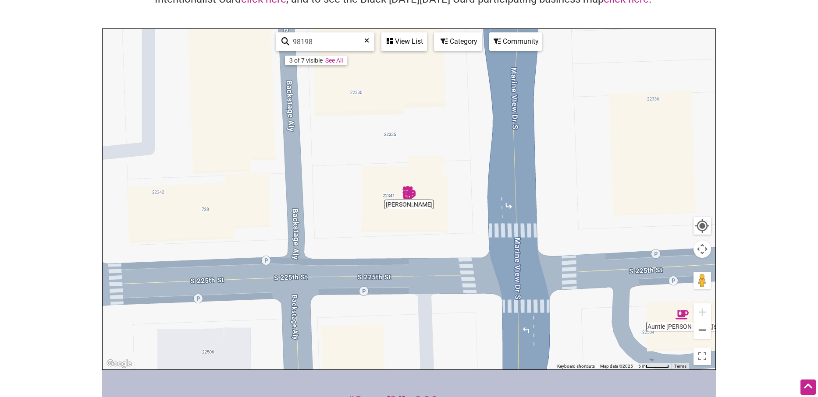
click at [698, 330] on button "Zoom out" at bounding box center [702, 331] width 18 height 18
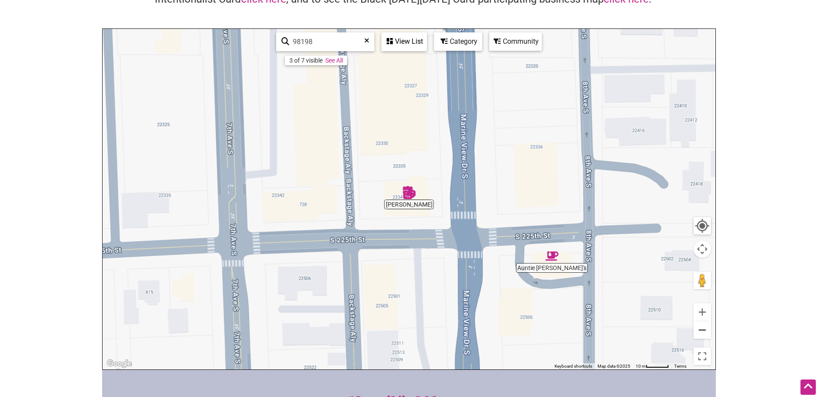
click at [698, 330] on button "Zoom out" at bounding box center [702, 331] width 18 height 18
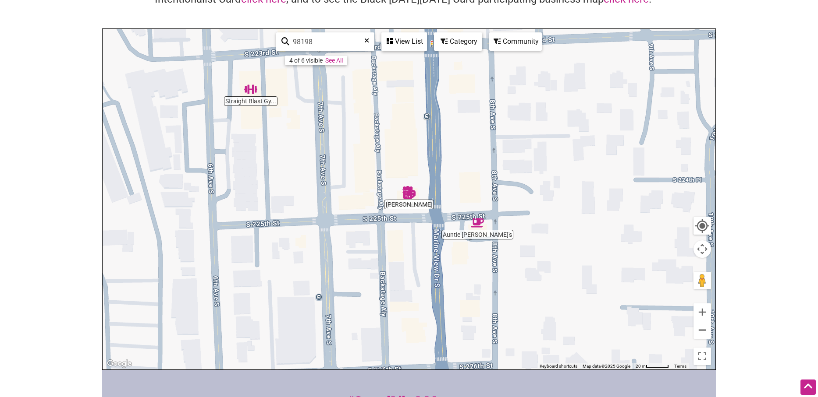
click at [698, 330] on button "Zoom out" at bounding box center [702, 331] width 18 height 18
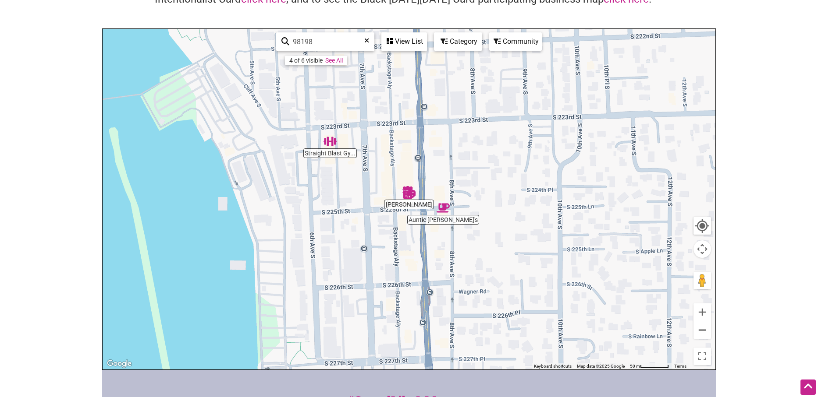
click at [698, 330] on button "Zoom out" at bounding box center [702, 331] width 18 height 18
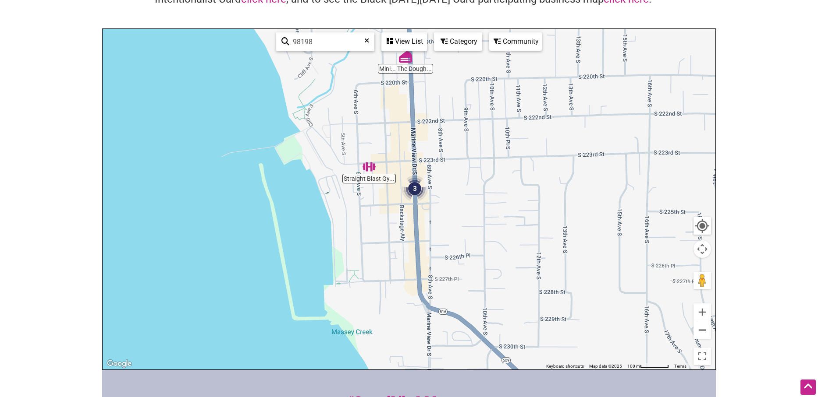
click at [698, 330] on button "Zoom out" at bounding box center [702, 331] width 18 height 18
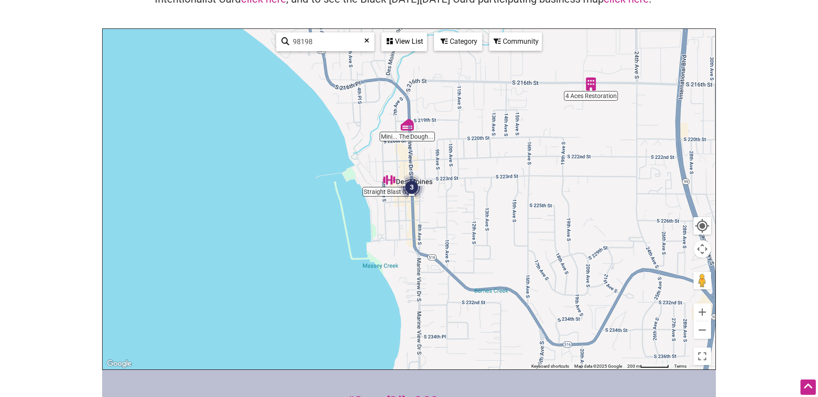
click at [406, 126] on img "Mini... The Dough-Nut" at bounding box center [407, 124] width 13 height 13
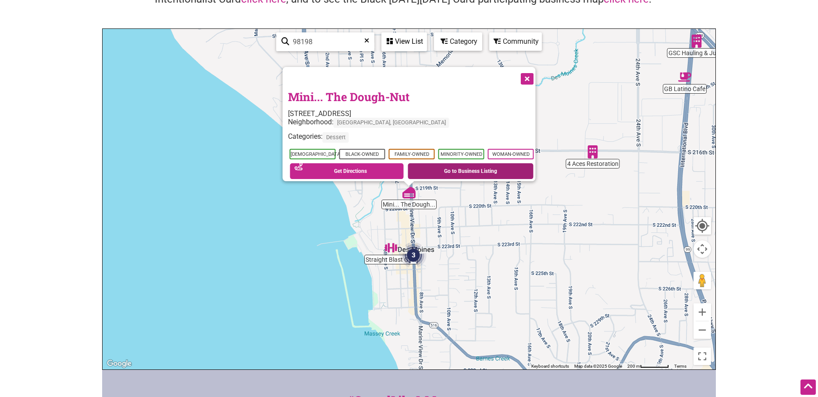
click at [493, 170] on link "Go to Business Listing" at bounding box center [471, 171] width 126 height 16
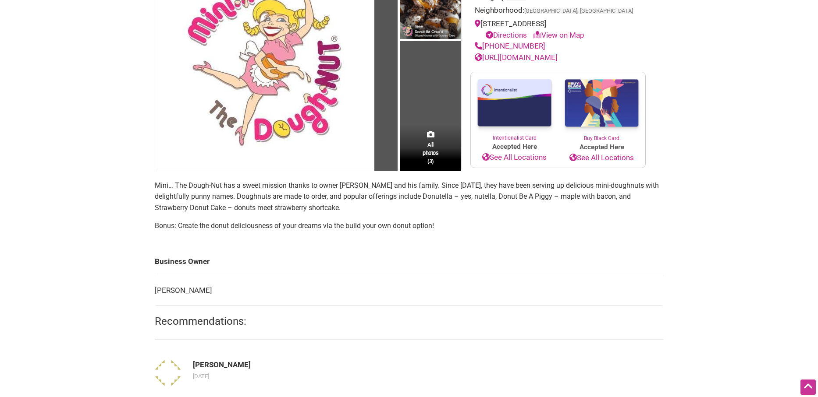
scroll to position [22, 0]
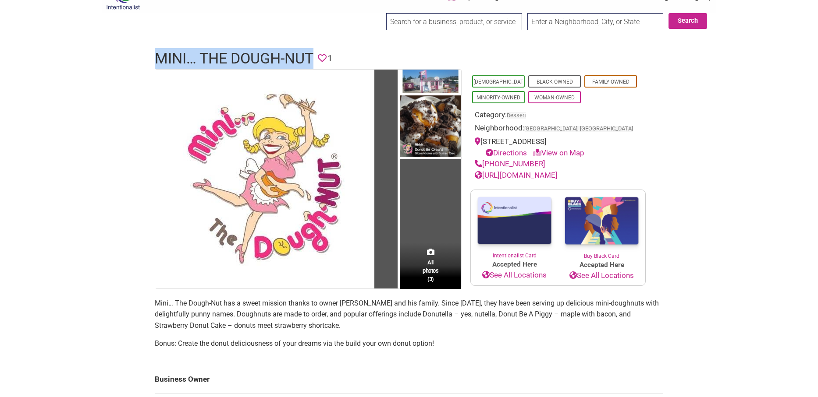
drag, startPoint x: 155, startPoint y: 57, endPoint x: 312, endPoint y: 57, distance: 157.3
click at [312, 57] on h1 "Mini… The Dough-Nut" at bounding box center [234, 58] width 159 height 21
copy h1 "Mini… The Dough-Nut"
